Goal: Transaction & Acquisition: Purchase product/service

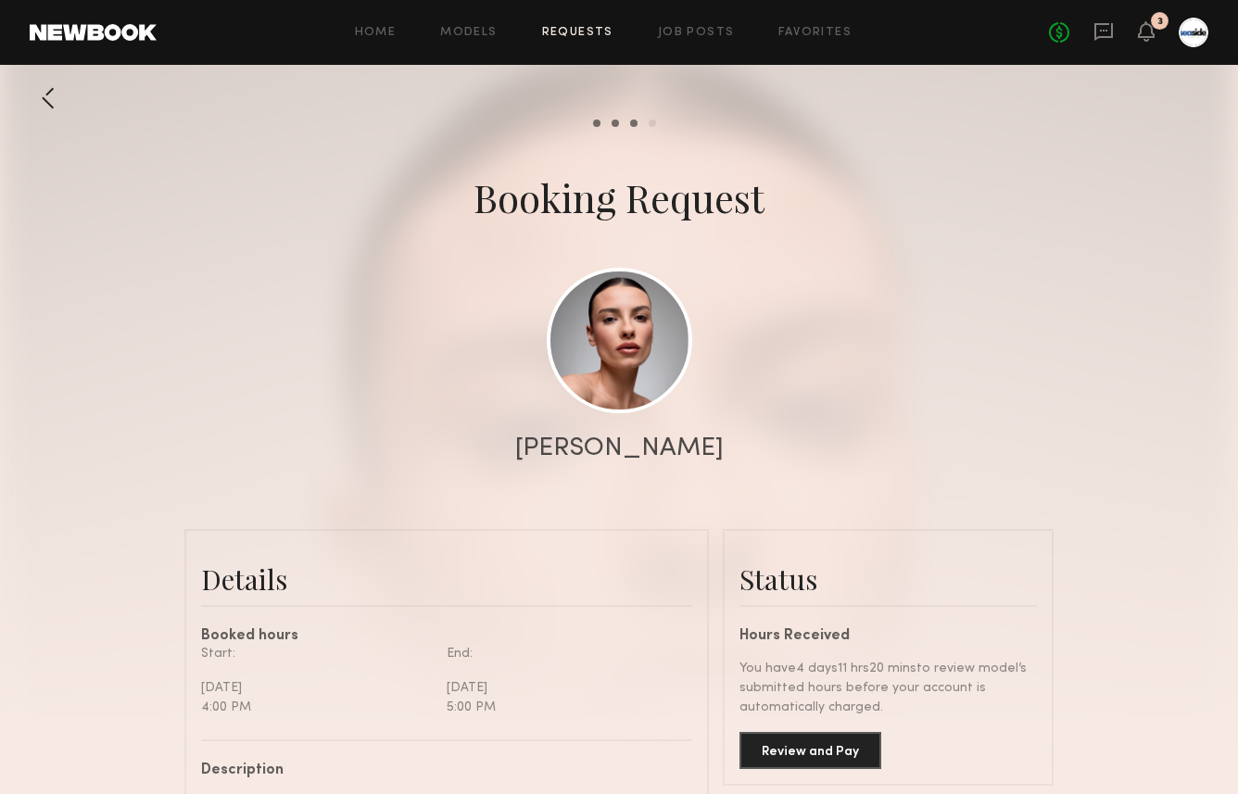
scroll to position [3356, 0]
click at [1186, 39] on div at bounding box center [1194, 33] width 30 height 30
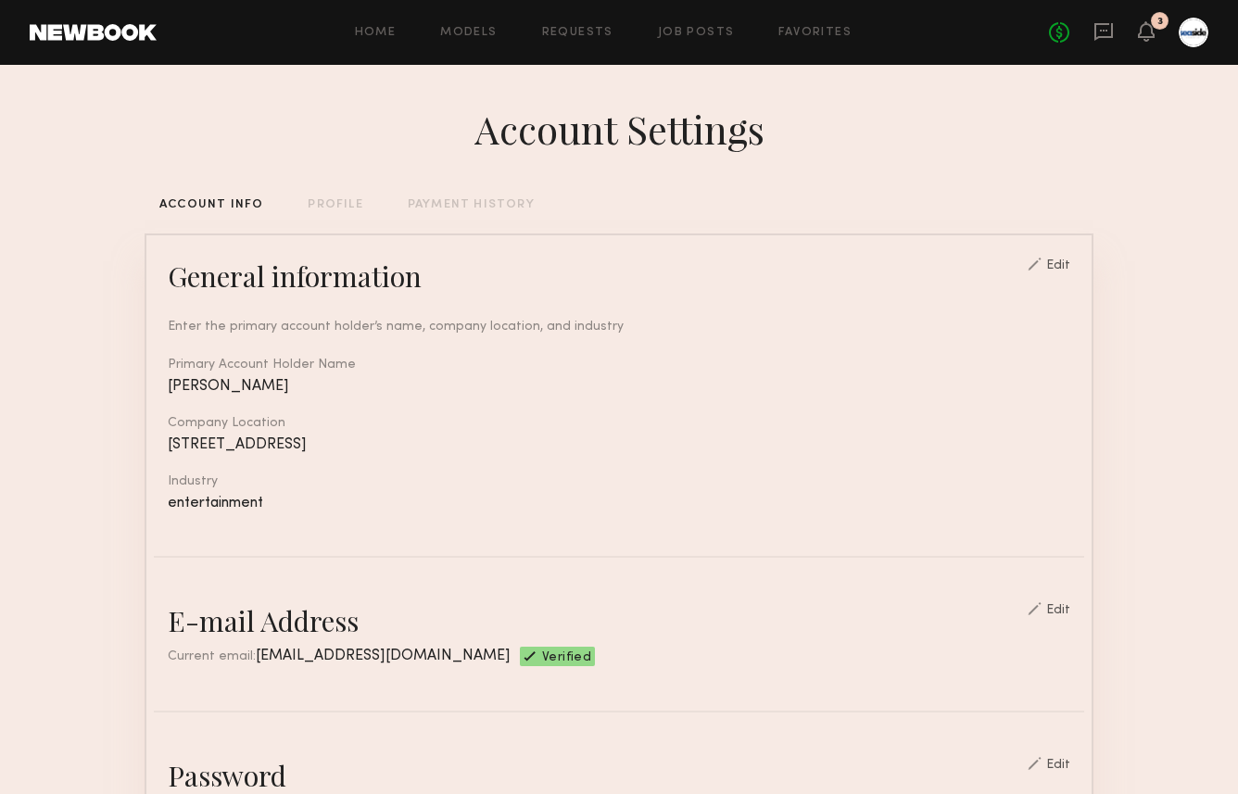
click at [420, 205] on div "PAYMENT HISTORY" at bounding box center [471, 205] width 127 height 12
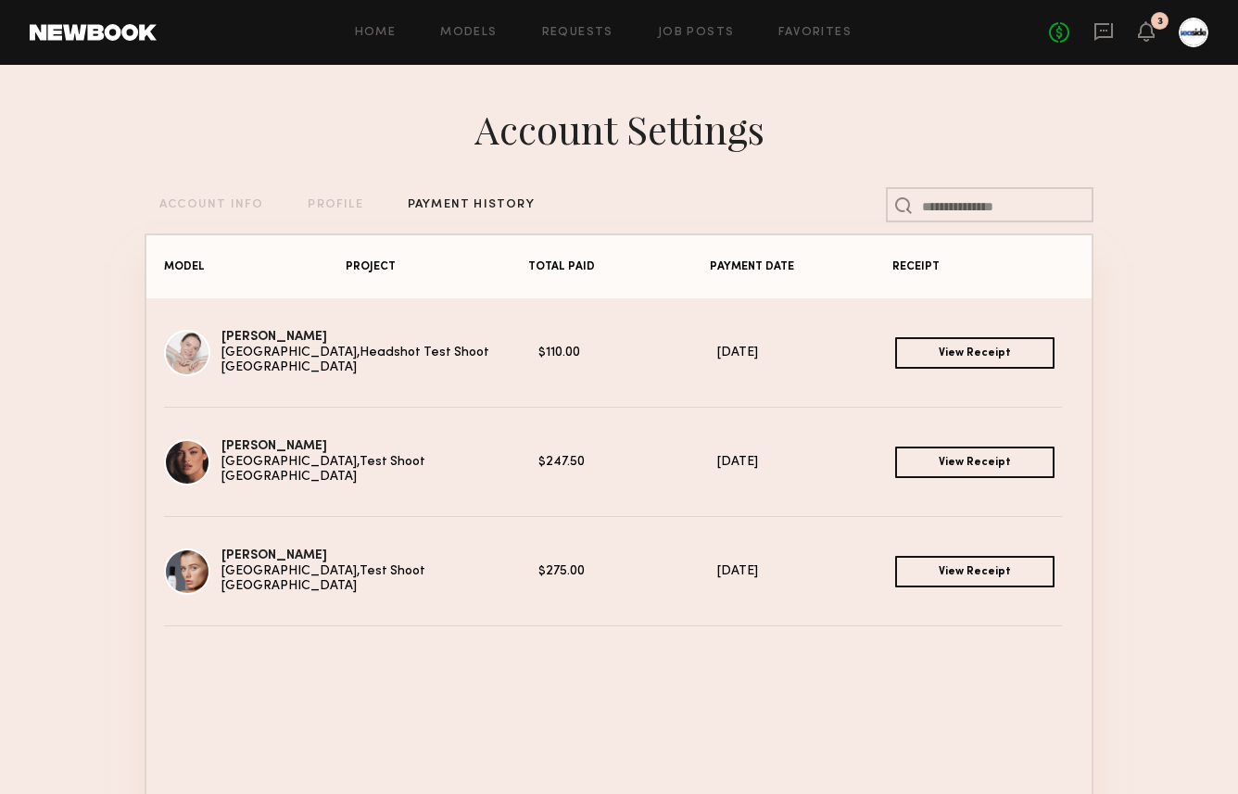
click at [221, 208] on div "ACCOUNT INFO" at bounding box center [211, 205] width 104 height 12
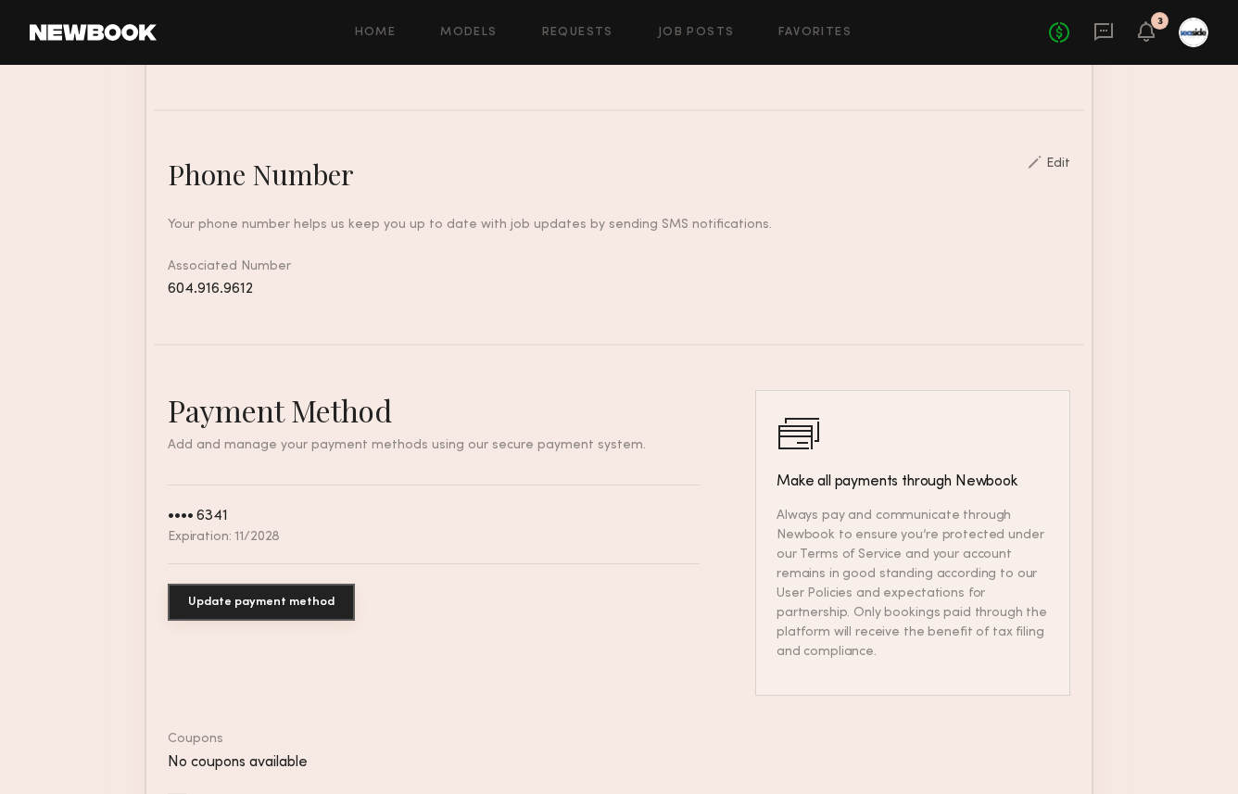
scroll to position [917, 0]
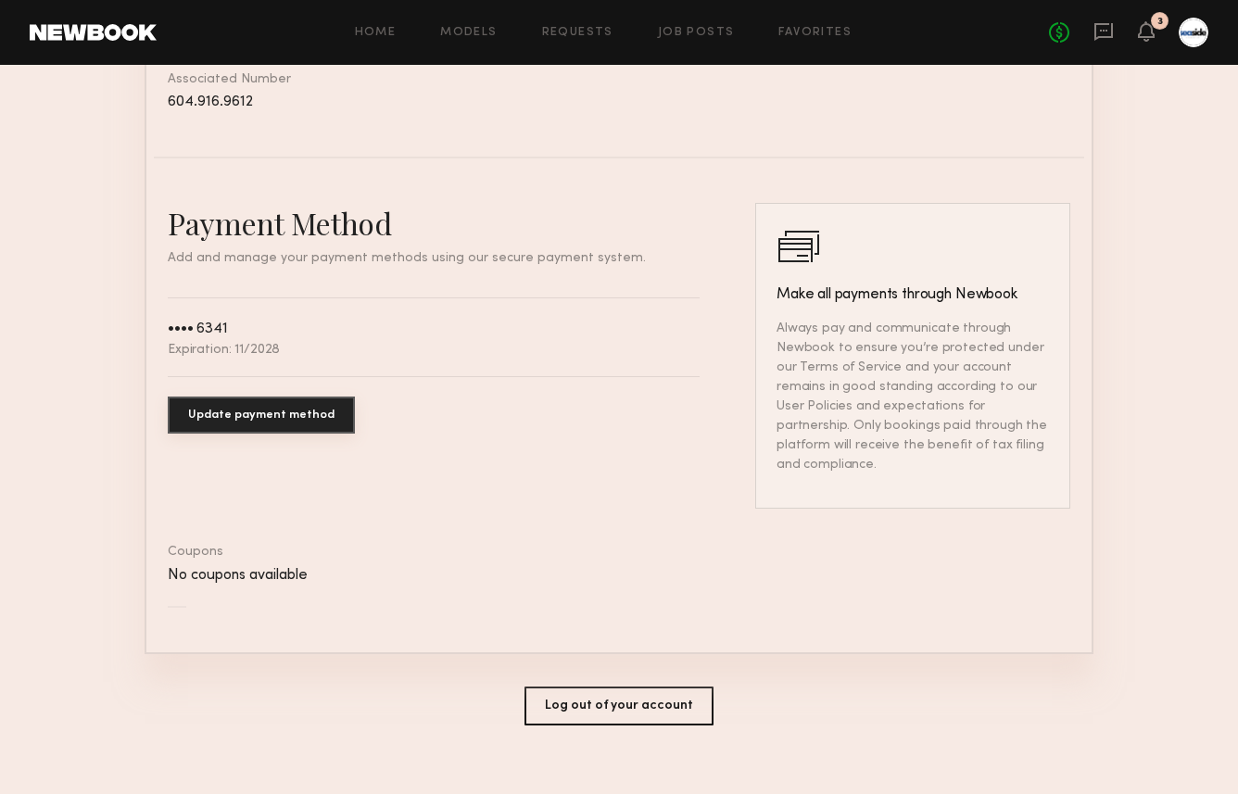
click at [291, 406] on button "Update payment method" at bounding box center [261, 415] width 187 height 37
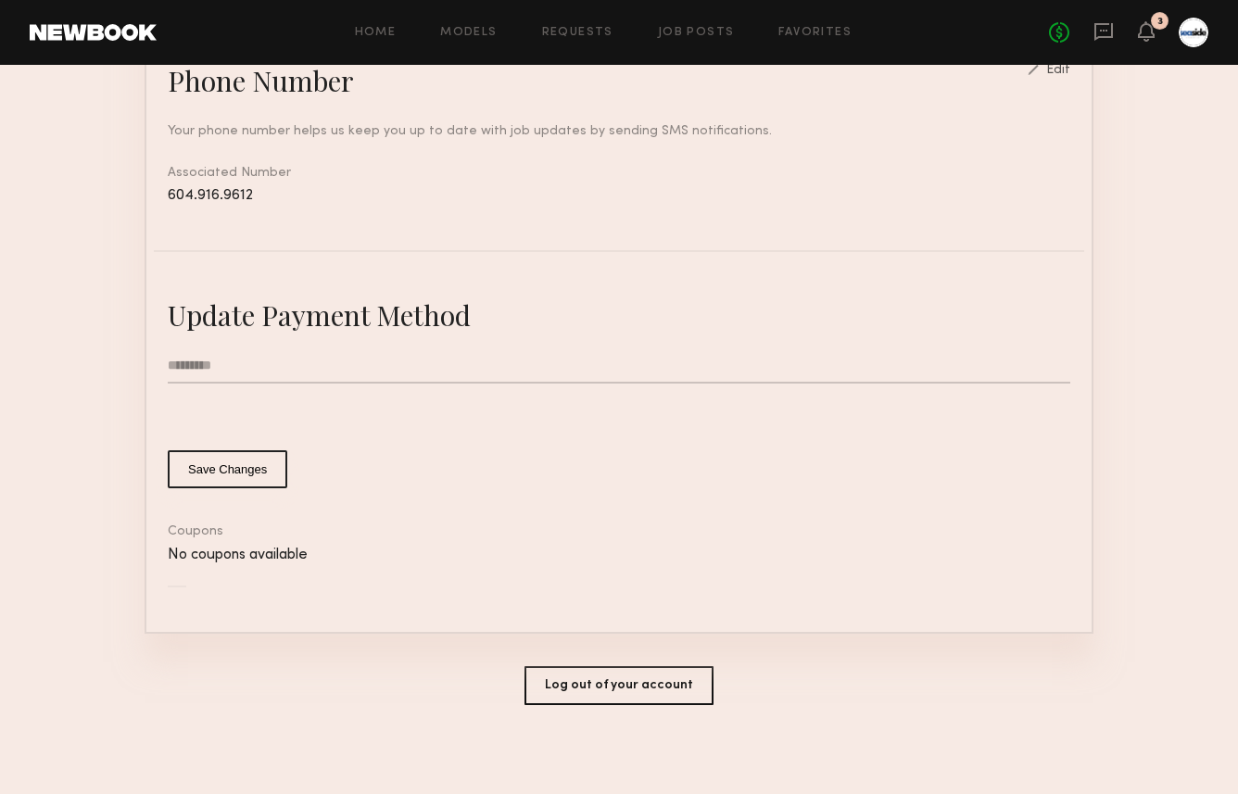
click at [204, 365] on input "text" at bounding box center [619, 365] width 903 height 35
type input "**********"
click at [120, 394] on section "**********" at bounding box center [619, 19] width 1238 height 1557
click at [234, 467] on button "Save Changes" at bounding box center [228, 469] width 120 height 38
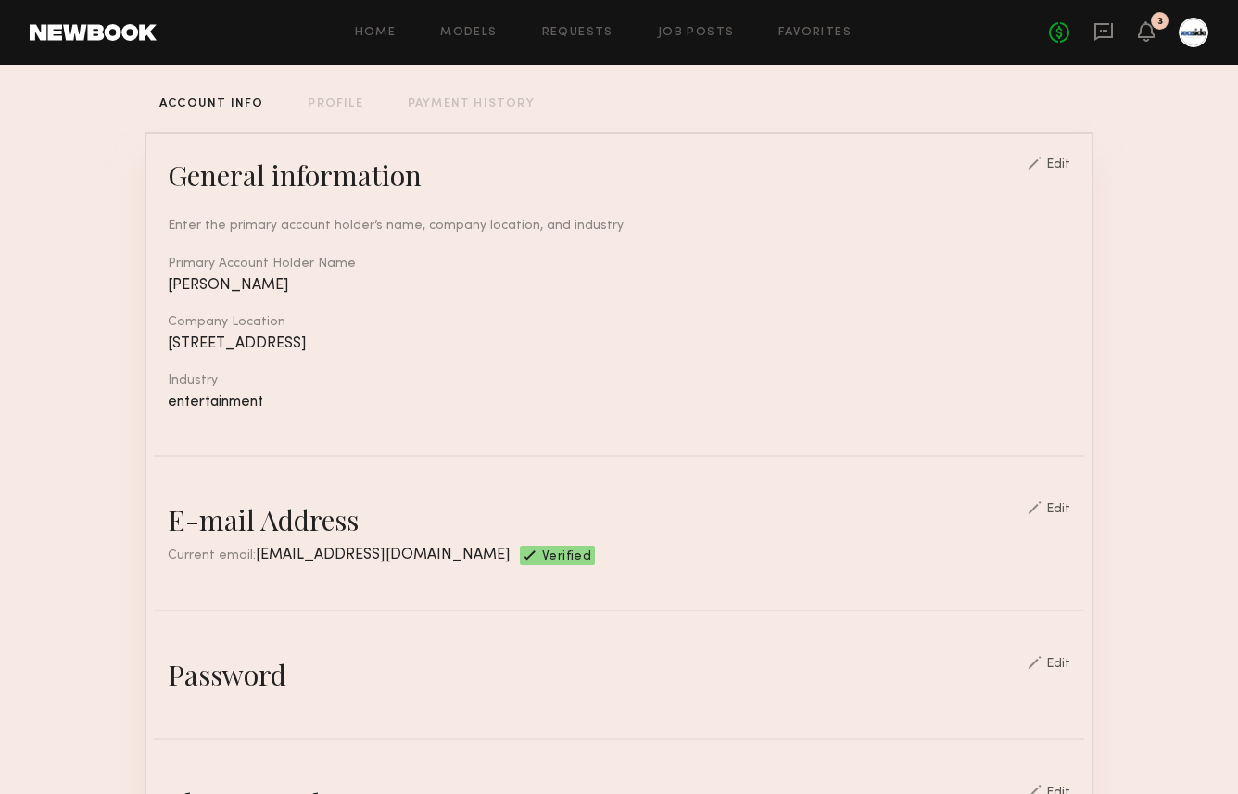
scroll to position [0, 0]
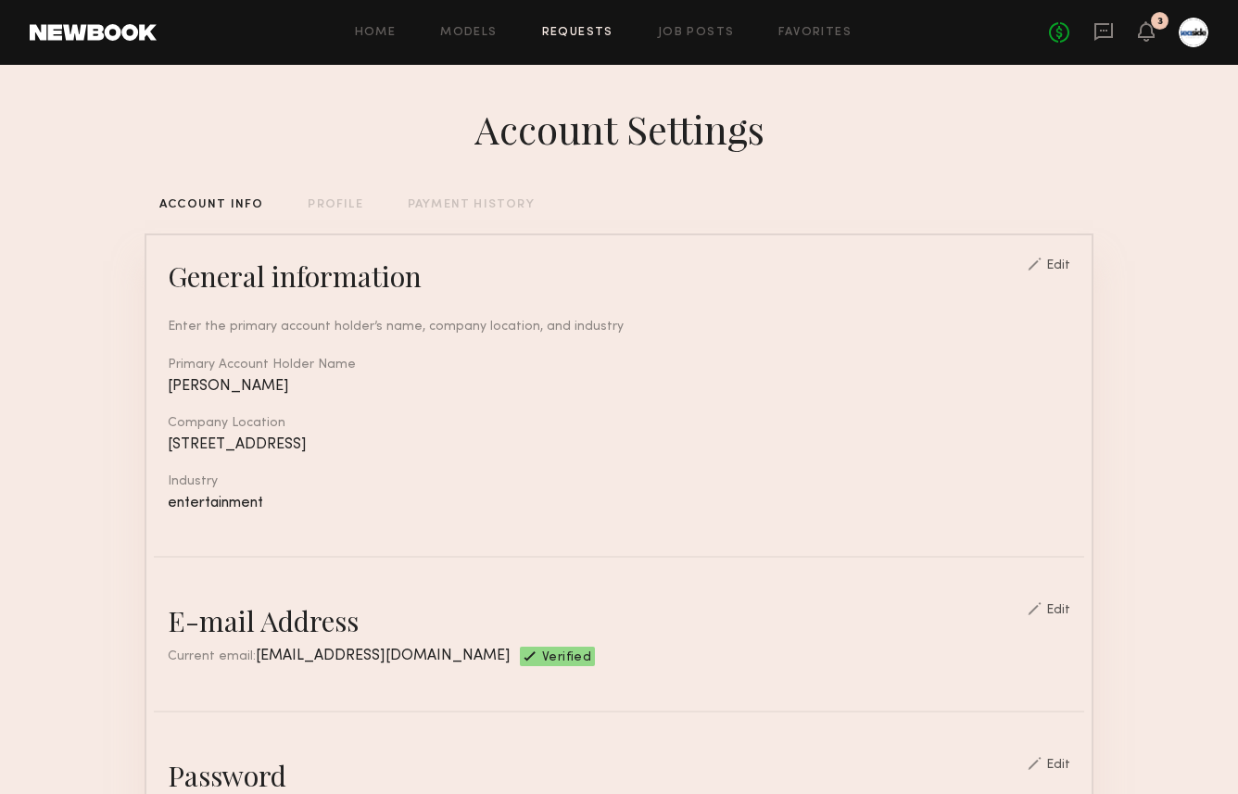
click at [563, 32] on link "Requests" at bounding box center [577, 33] width 71 height 12
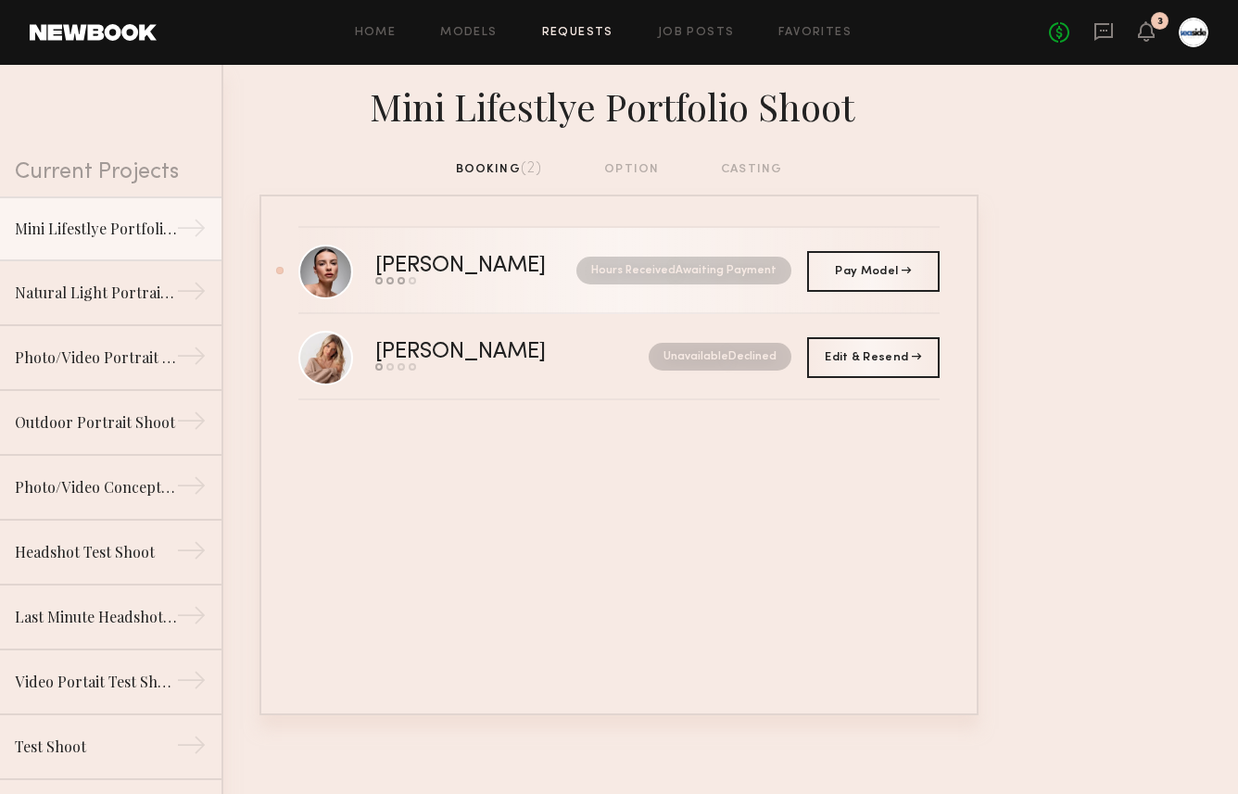
click at [416, 259] on div "[PERSON_NAME]" at bounding box center [468, 266] width 186 height 21
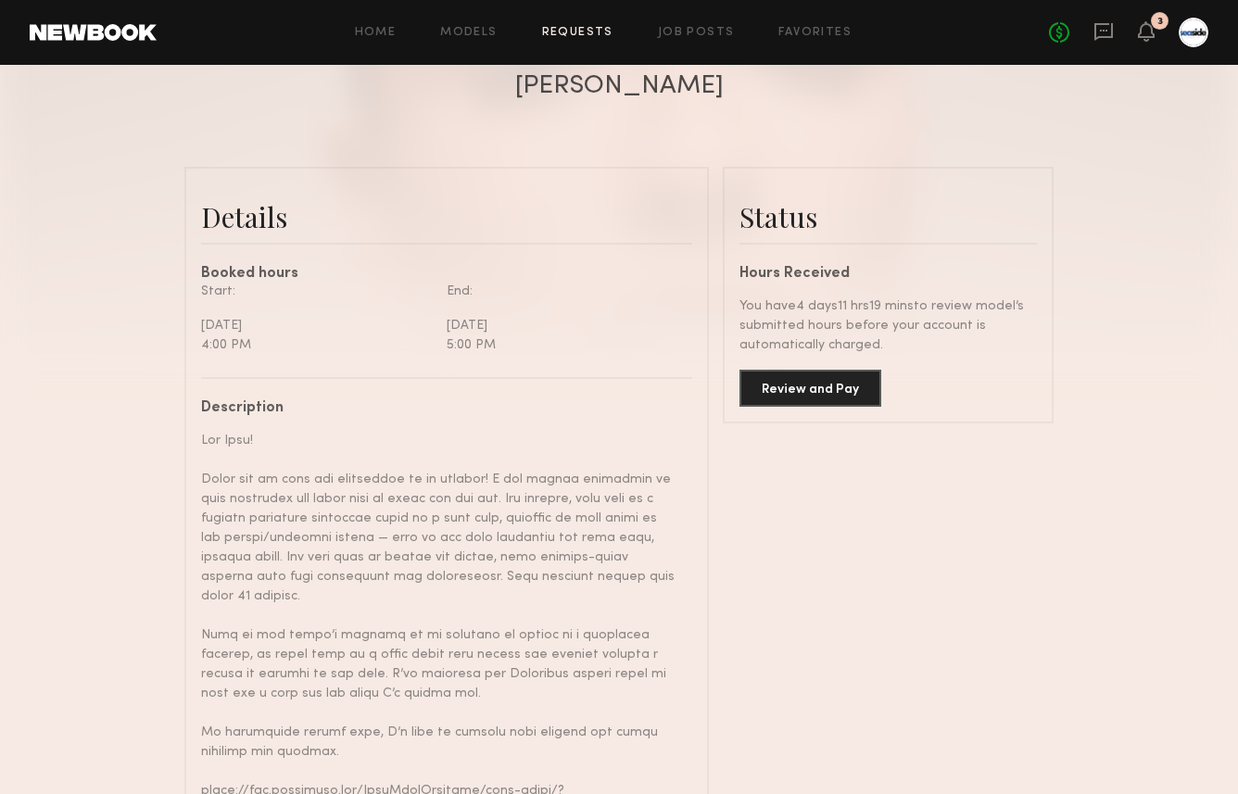
scroll to position [501, 0]
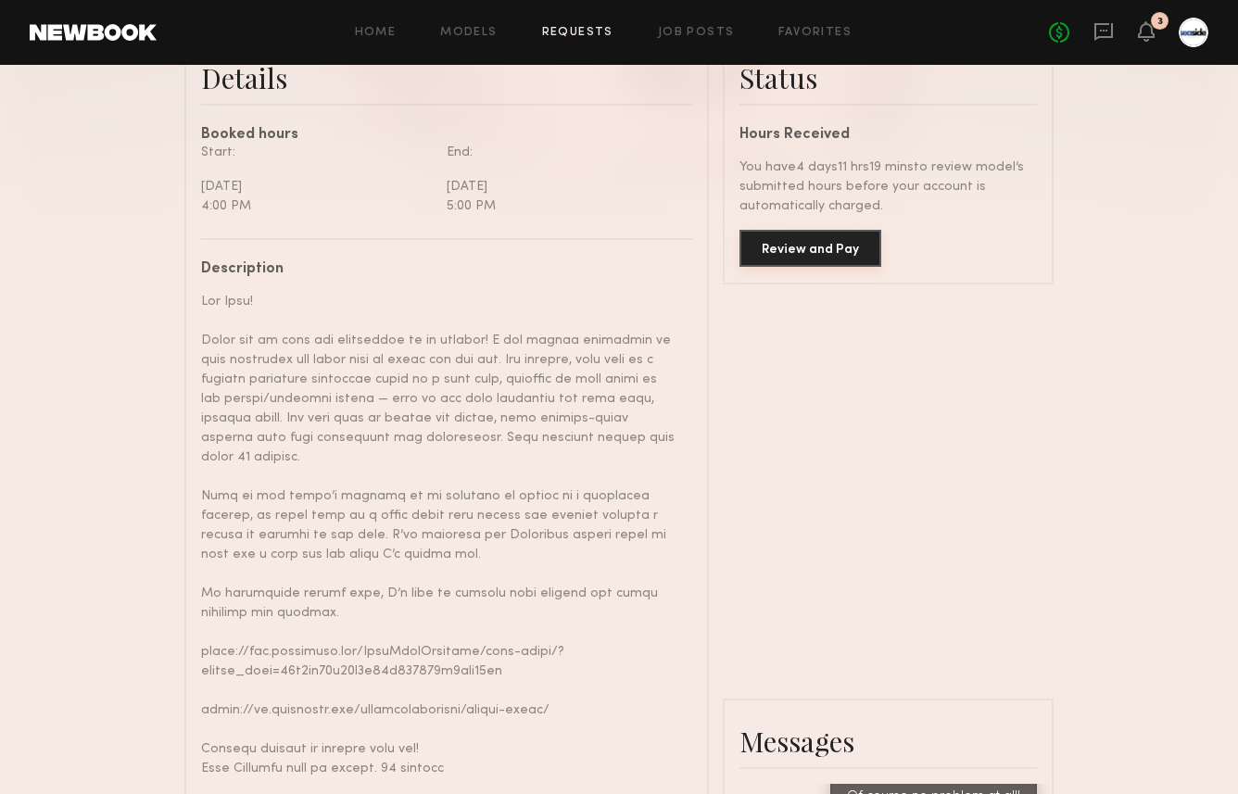
click at [804, 245] on button "Review and Pay" at bounding box center [810, 248] width 142 height 37
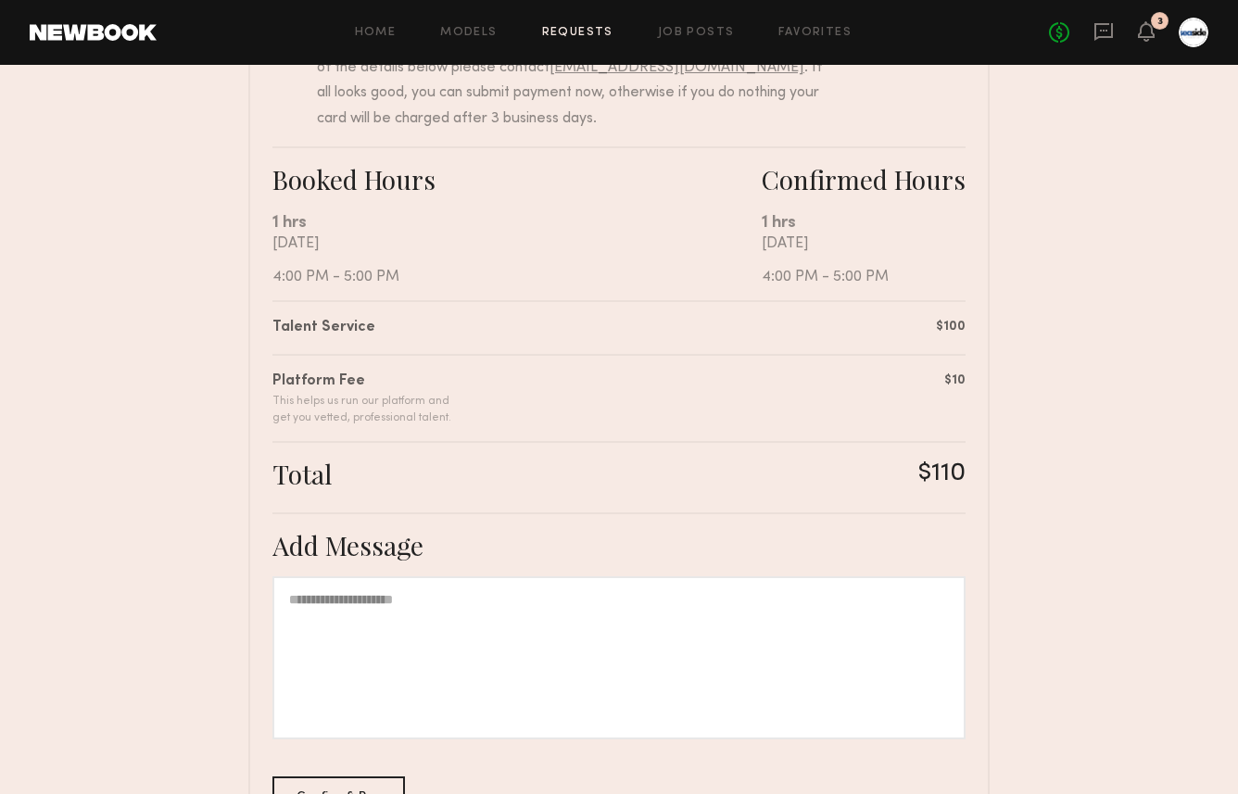
scroll to position [390, 0]
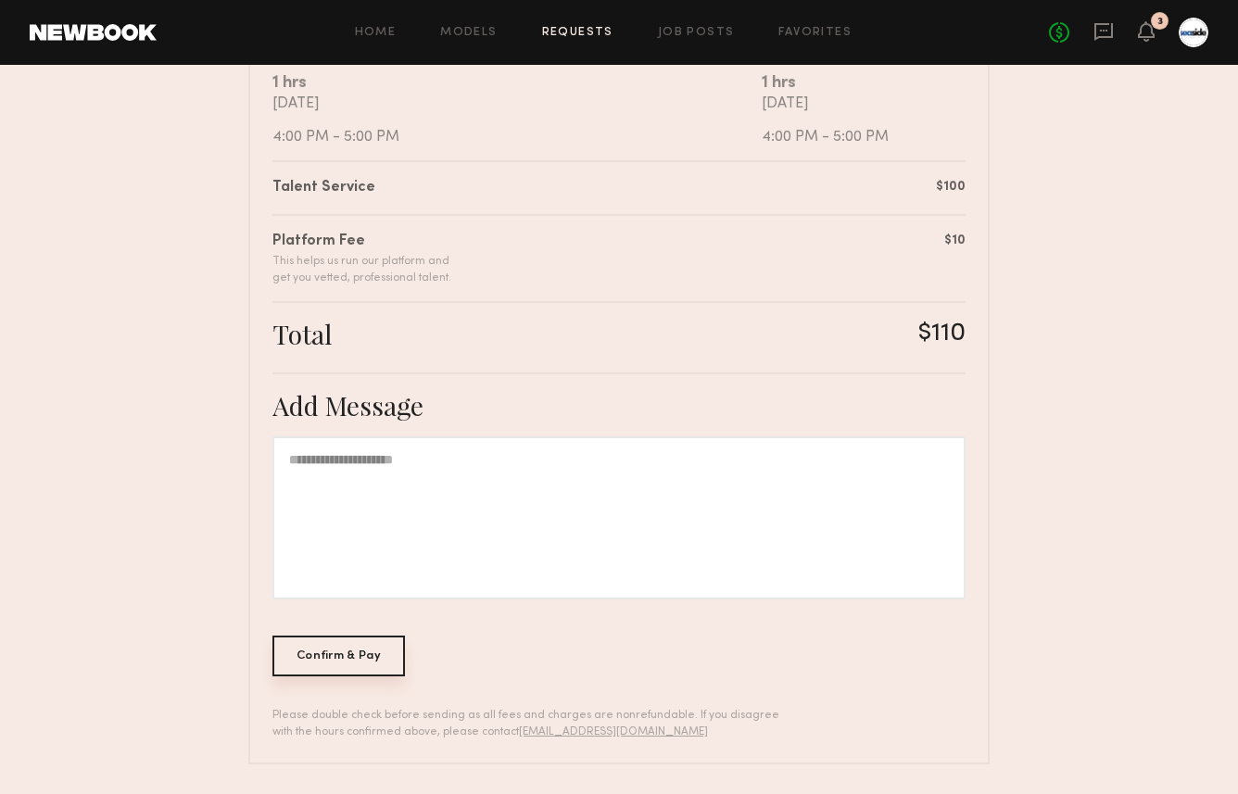
click at [368, 651] on div "Confirm & Pay" at bounding box center [338, 656] width 133 height 41
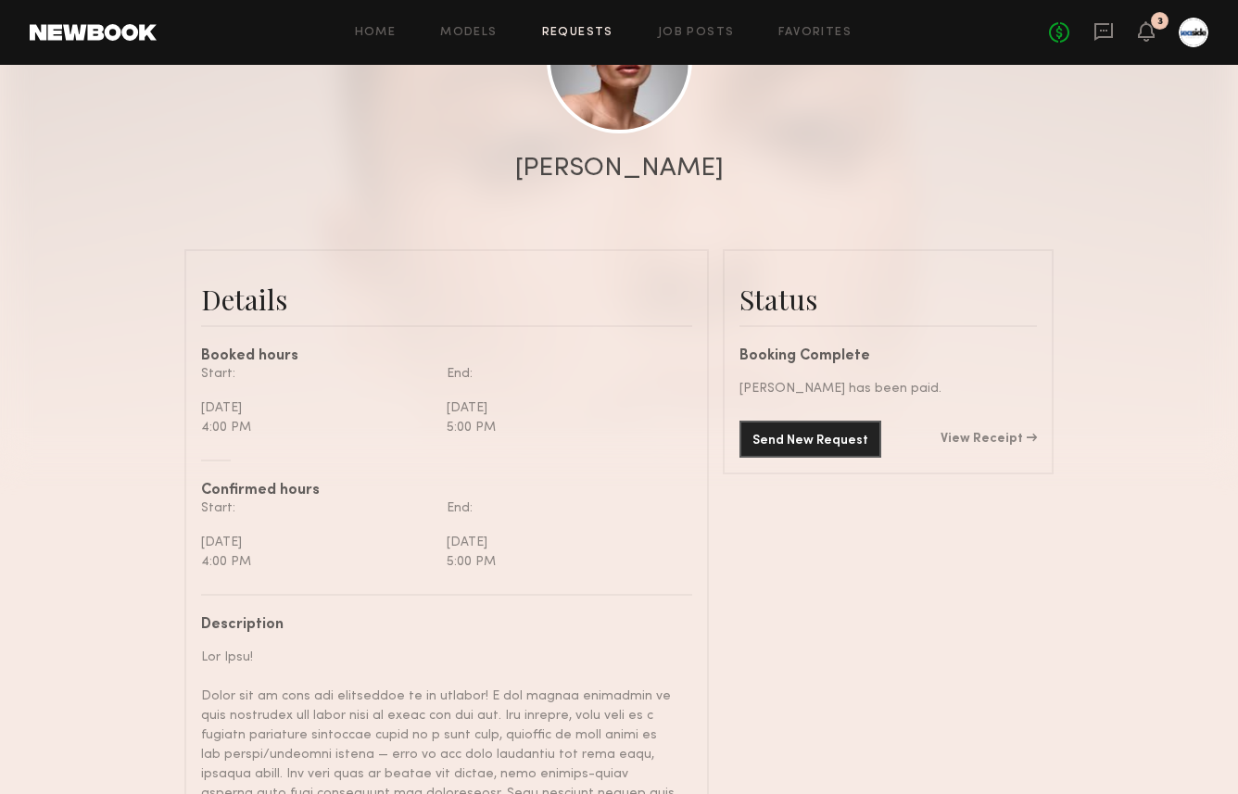
scroll to position [419, 0]
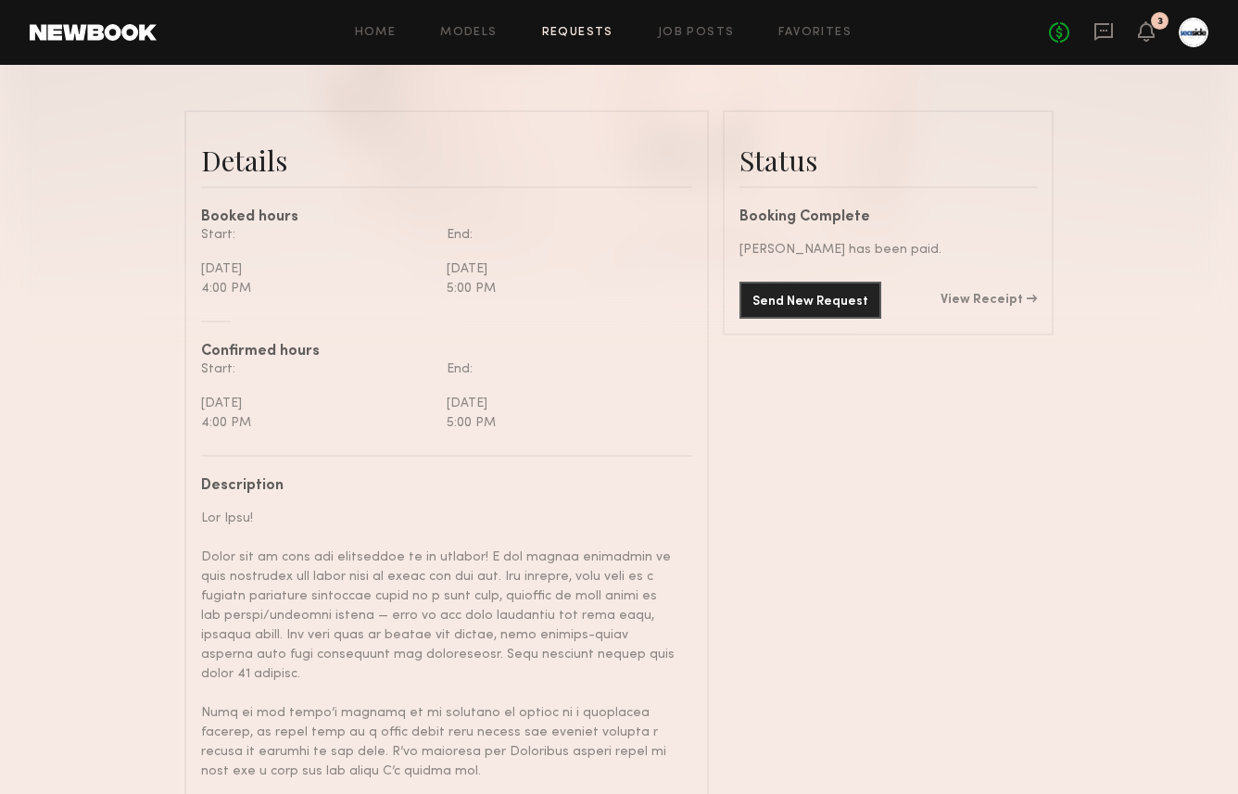
click at [979, 290] on div "Send New Request View Receipt" at bounding box center [887, 300] width 297 height 37
click at [974, 305] on link "View Receipt" at bounding box center [989, 300] width 96 height 13
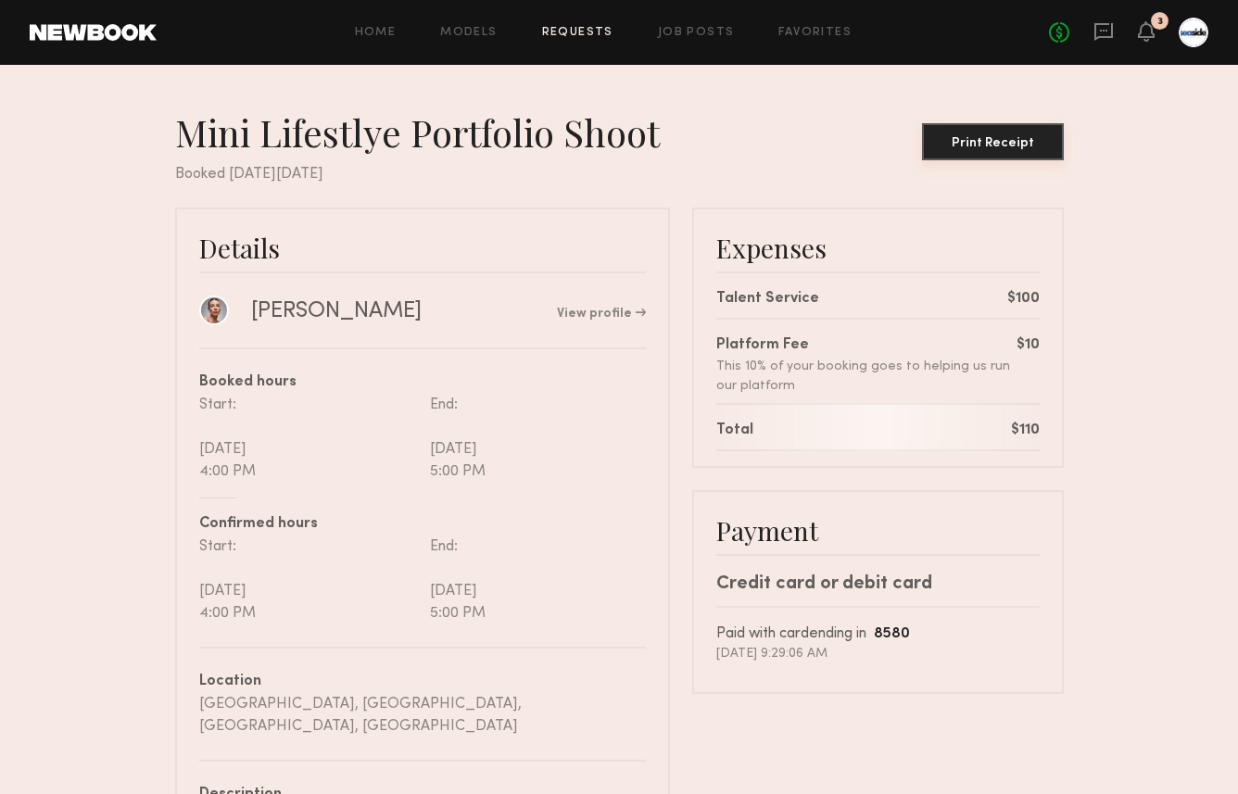
click at [980, 131] on button "Print Receipt" at bounding box center [993, 141] width 142 height 37
